Goal: Entertainment & Leisure: Consume media (video, audio)

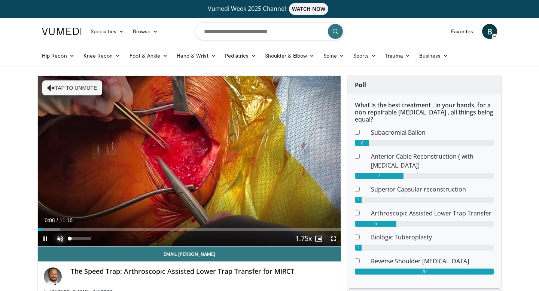
click at [61, 238] on span "Video Player" at bounding box center [60, 238] width 15 height 15
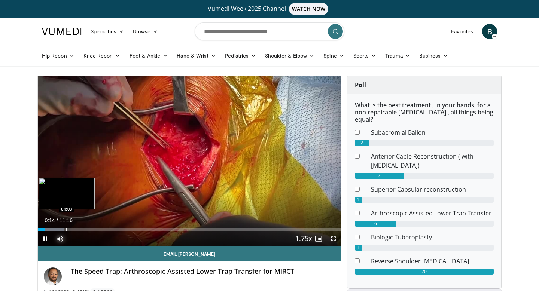
click at [66, 227] on div "Loaded : 8.78% 00:14 01:03" at bounding box center [189, 227] width 303 height 7
click at [73, 230] on div "Progress Bar" at bounding box center [73, 229] width 1 height 3
click at [81, 230] on div "Progress Bar" at bounding box center [81, 229] width 1 height 3
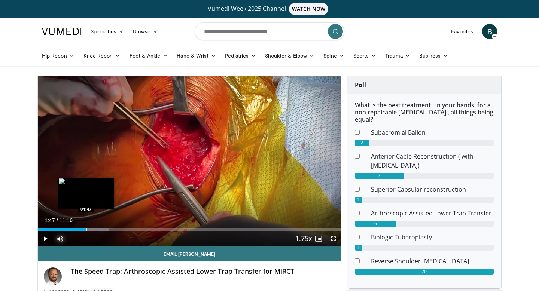
click at [86, 230] on div "Progress Bar" at bounding box center [86, 229] width 1 height 3
click at [94, 231] on div "Progress Bar" at bounding box center [94, 229] width 1 height 3
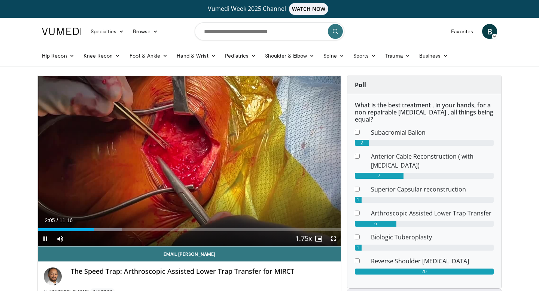
click at [101, 231] on div "Current Time 2:05 / Duration 11:16 Pause Skip Backward Skip Forward Mute 0% Loa…" at bounding box center [189, 238] width 303 height 15
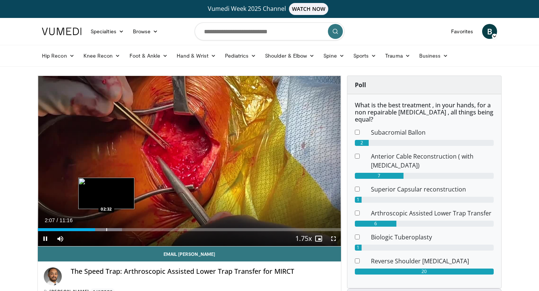
click at [106, 230] on div "Progress Bar" at bounding box center [106, 229] width 1 height 3
click at [113, 230] on div "Progress Bar" at bounding box center [113, 229] width 1 height 3
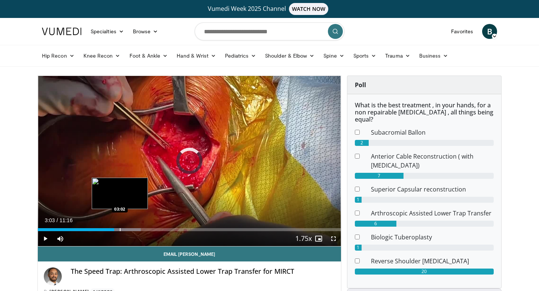
click at [120, 230] on div "Progress Bar" at bounding box center [120, 229] width 1 height 3
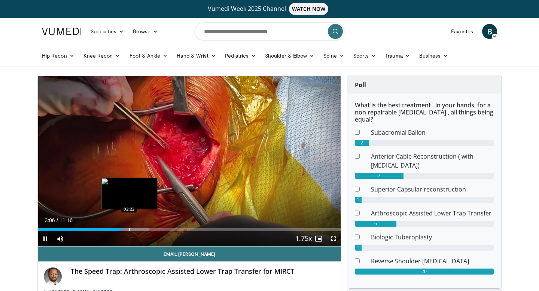
click at [129, 230] on div "Progress Bar" at bounding box center [129, 229] width 1 height 3
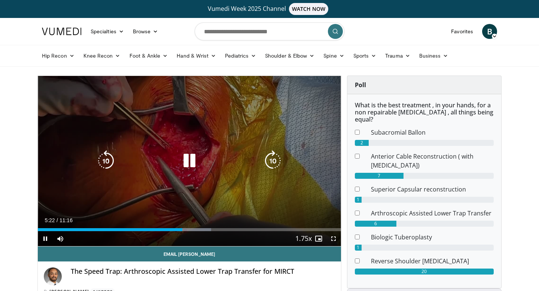
click at [134, 196] on div "10 seconds Tap to unmute" at bounding box center [189, 161] width 303 height 170
